Goal: Information Seeking & Learning: Get advice/opinions

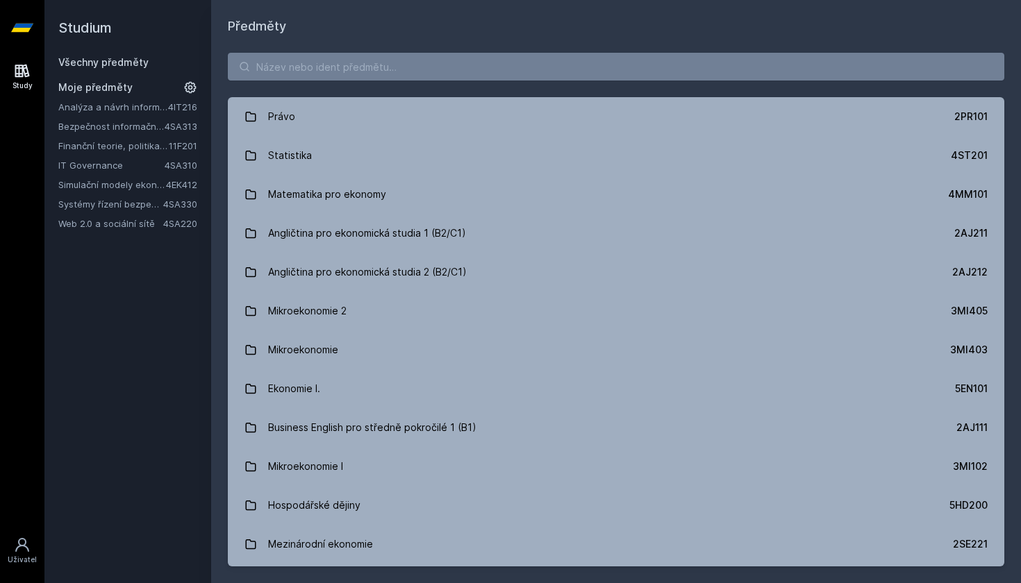
click at [130, 144] on link "Finanční teorie, politika a instituce" at bounding box center [113, 146] width 110 height 14
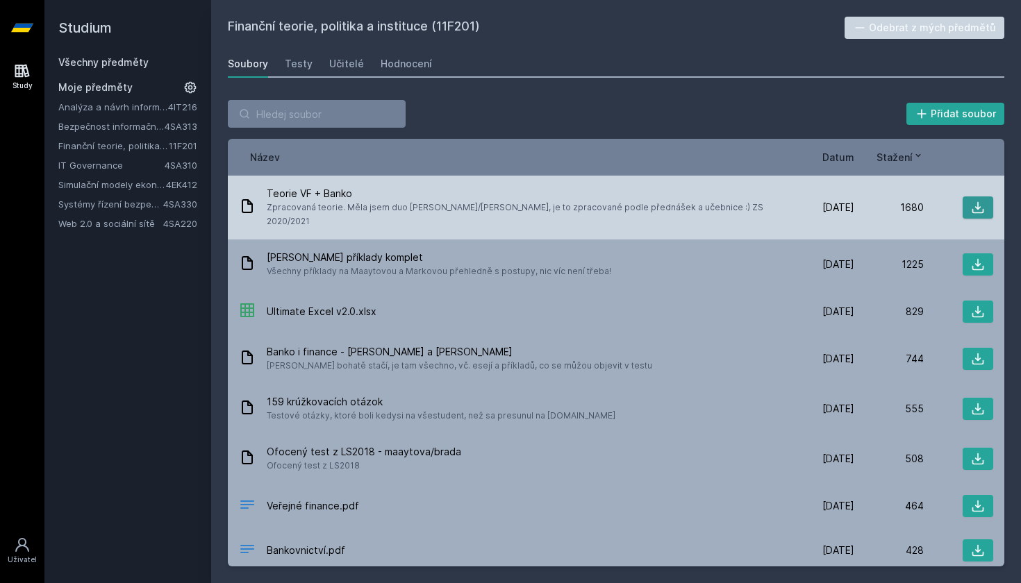
click at [975, 205] on icon at bounding box center [978, 208] width 14 height 14
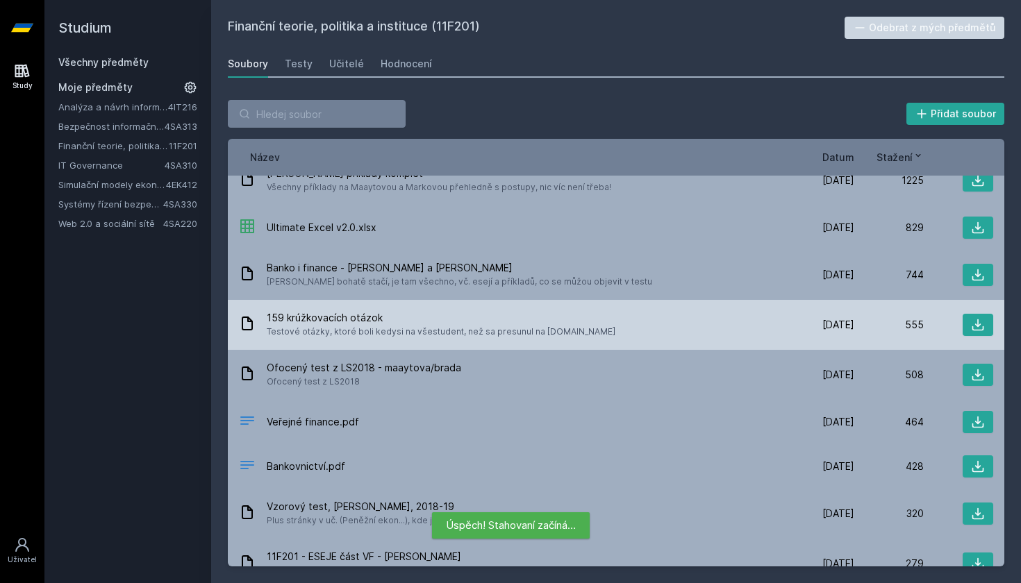
scroll to position [88, 0]
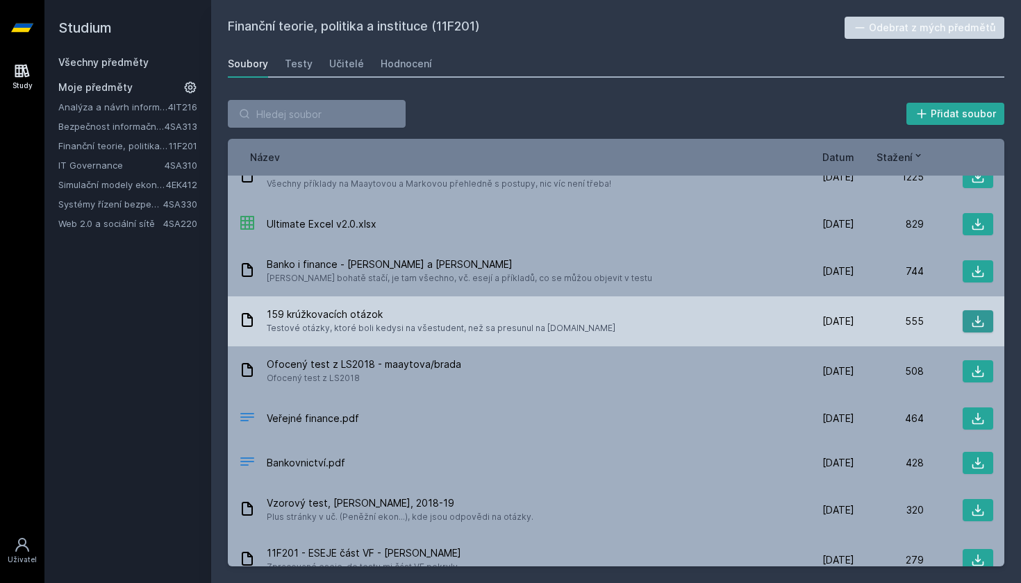
click at [972, 316] on icon at bounding box center [978, 322] width 12 height 12
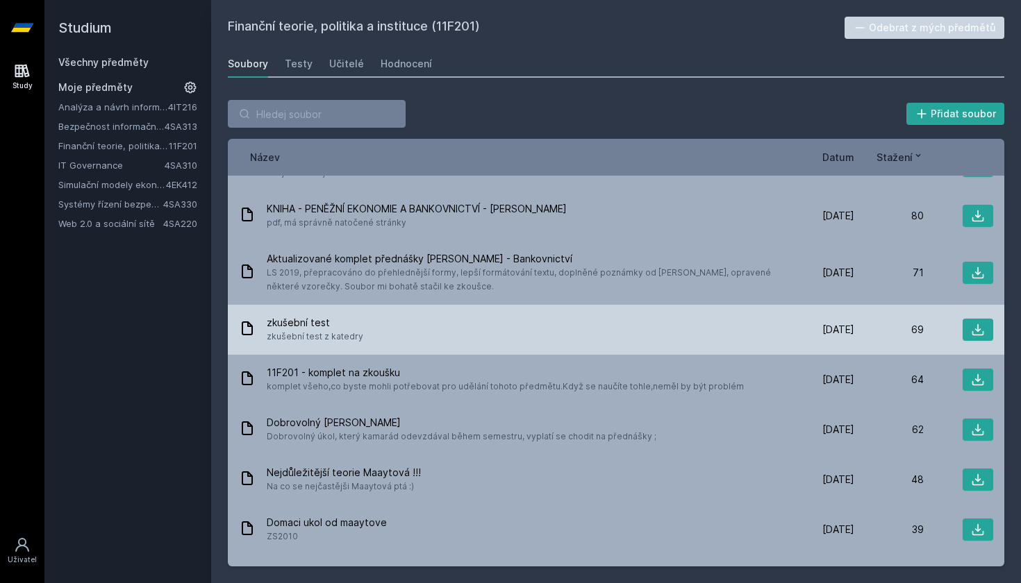
scroll to position [823, 0]
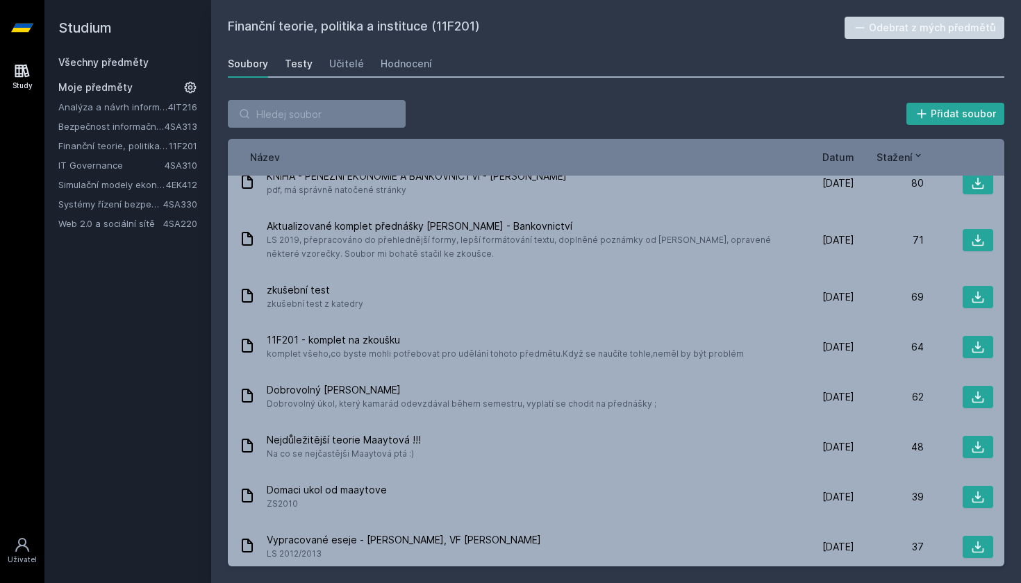
click at [300, 59] on div "Testy" at bounding box center [299, 64] width 28 height 14
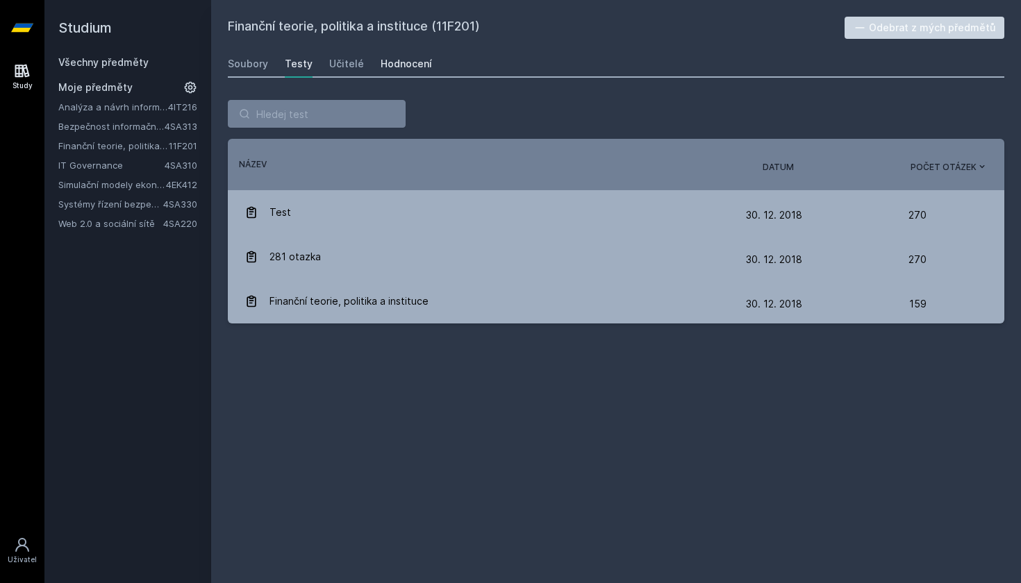
click at [408, 62] on div "Hodnocení" at bounding box center [406, 64] width 51 height 14
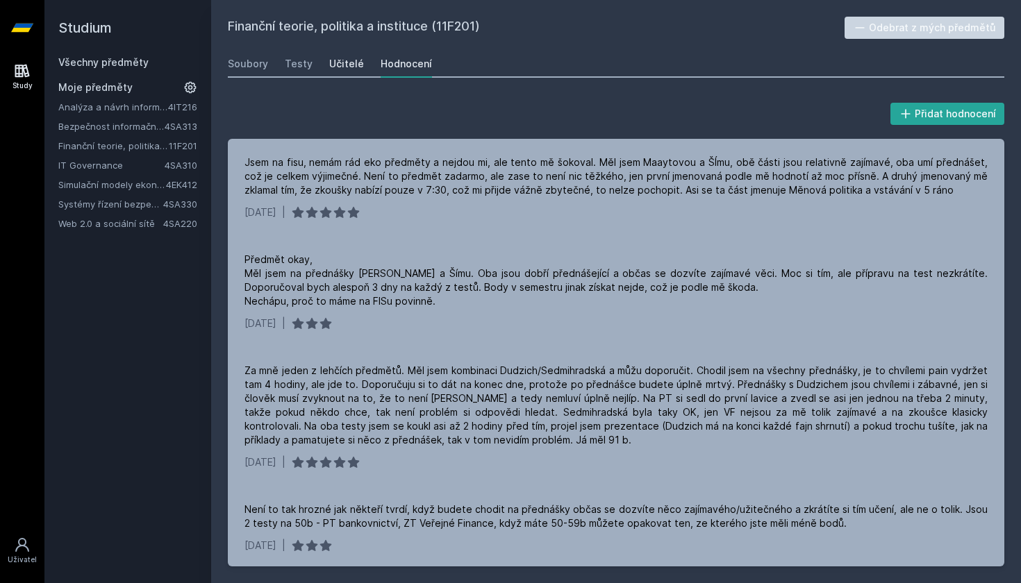
click at [353, 64] on div "Učitelé" at bounding box center [346, 64] width 35 height 14
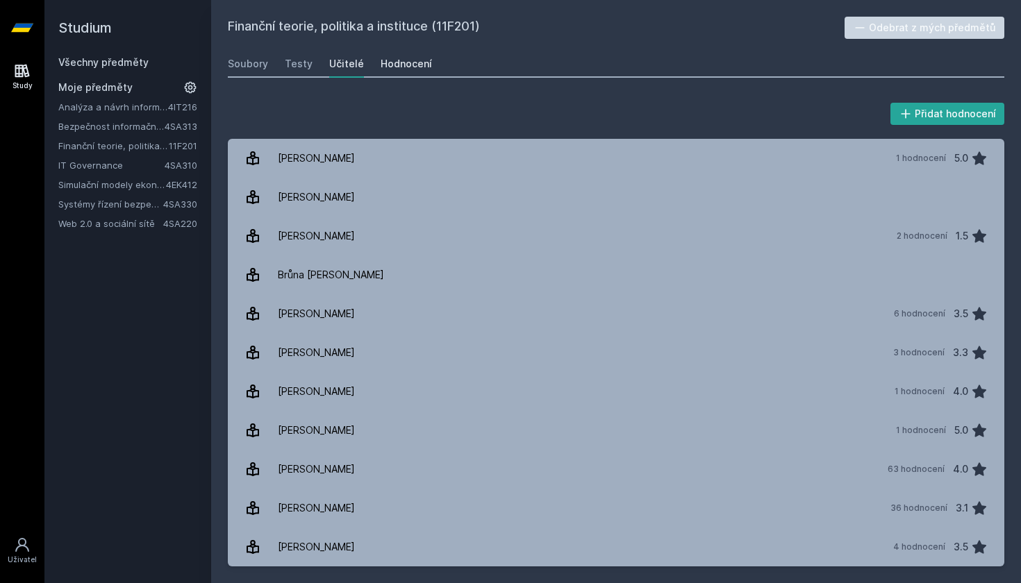
click at [381, 62] on div "Hodnocení" at bounding box center [406, 64] width 51 height 14
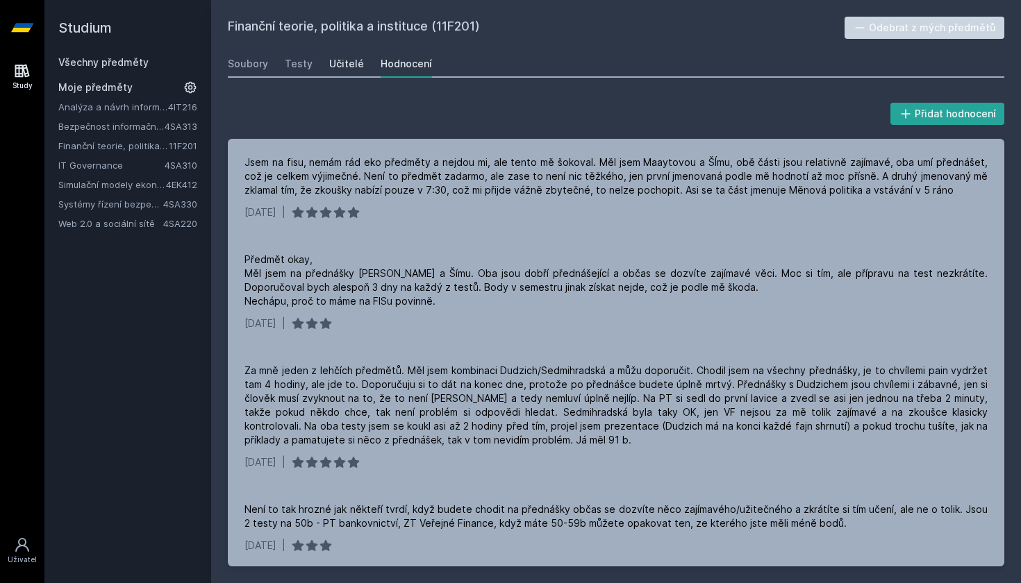
click at [350, 57] on div "Učitelé" at bounding box center [346, 64] width 35 height 14
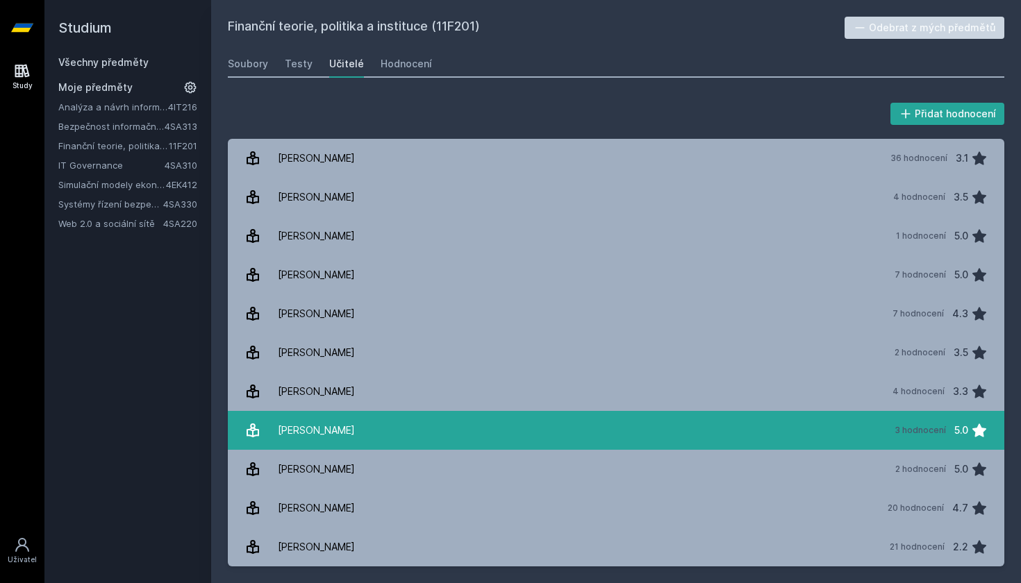
scroll to position [350, 0]
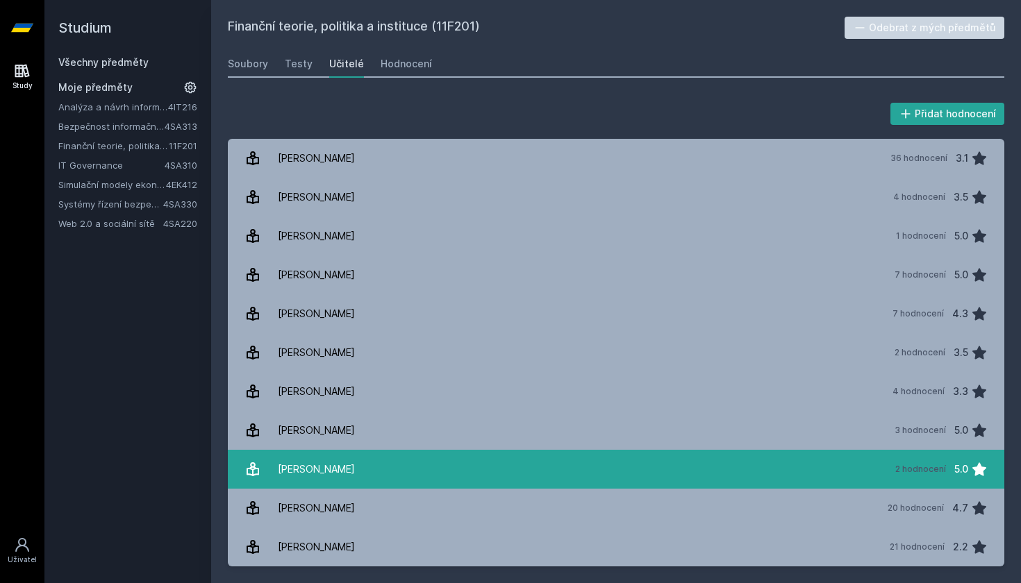
click at [375, 471] on link "[PERSON_NAME] 2 hodnocení 5.0" at bounding box center [616, 469] width 777 height 39
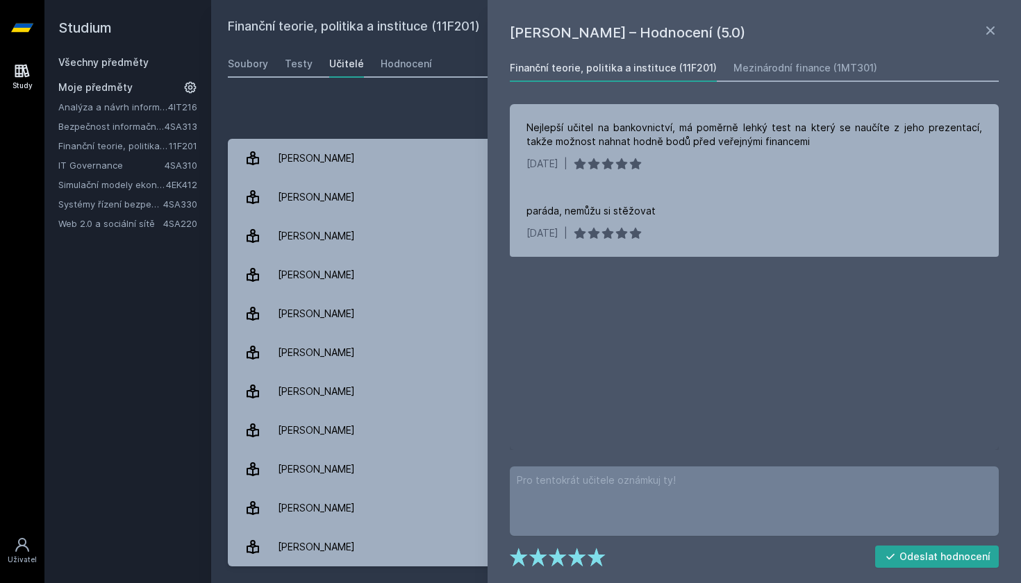
click at [978, 24] on h1 "[PERSON_NAME] – Hodnocení (5.0)" at bounding box center [746, 32] width 472 height 21
click at [986, 25] on icon at bounding box center [990, 30] width 17 height 17
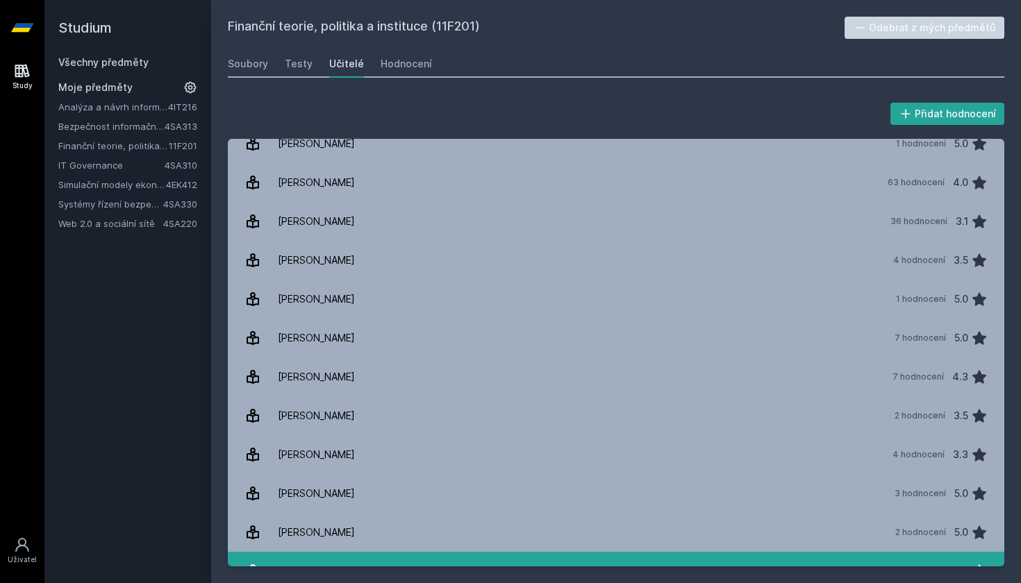
scroll to position [279, 0]
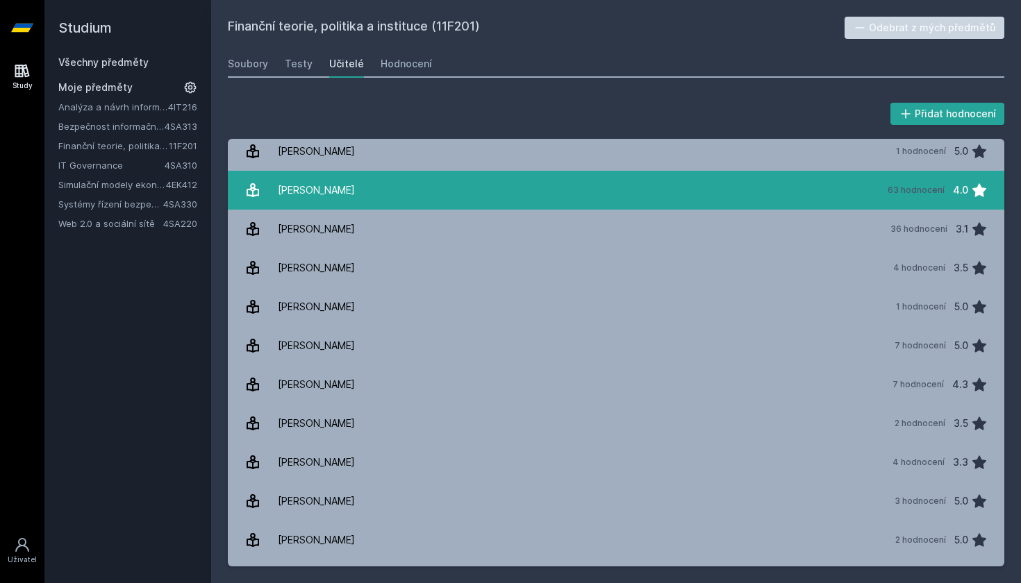
click at [337, 194] on div "[PERSON_NAME]" at bounding box center [316, 190] width 77 height 28
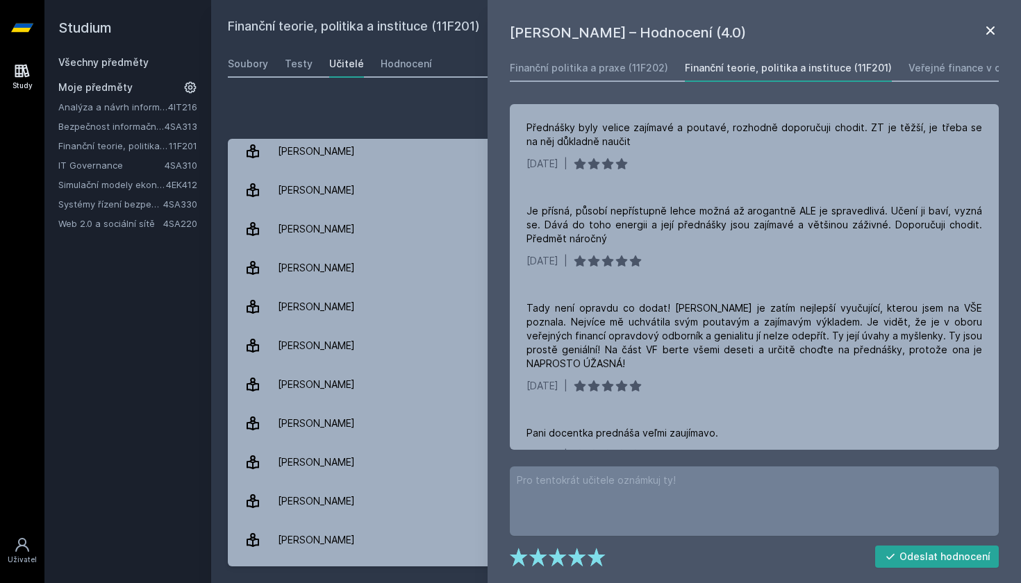
click at [995, 35] on icon at bounding box center [990, 30] width 17 height 17
